Goal: Find specific page/section: Find specific page/section

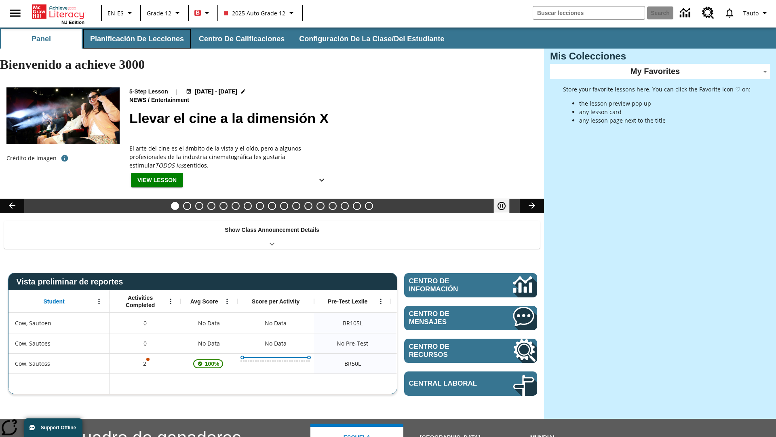
click at [135, 39] on button "Planificación de lecciones" at bounding box center [137, 38] width 108 height 19
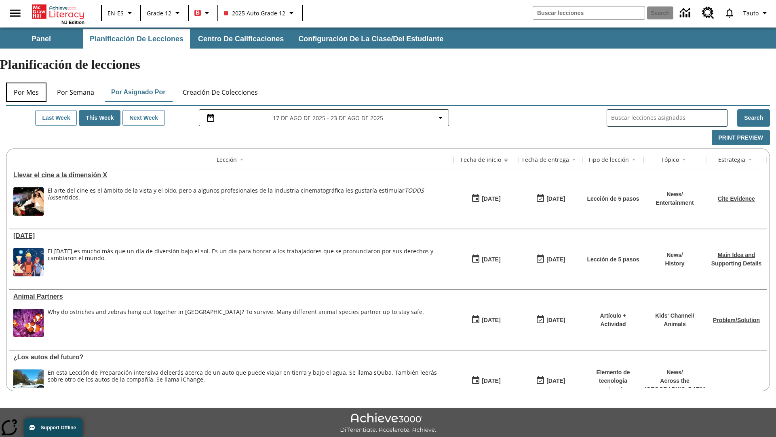
click at [26, 82] on button "Por mes" at bounding box center [26, 91] width 40 height 19
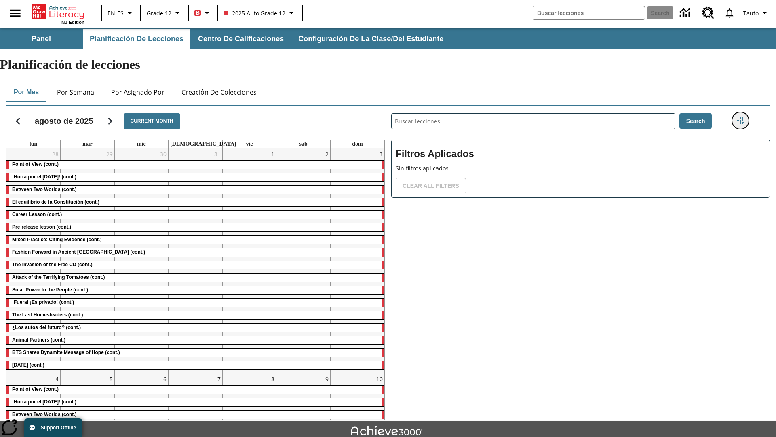
click at [740, 117] on icon "Menú lateral de filtros" at bounding box center [740, 120] width 7 height 7
